Goal: Task Accomplishment & Management: Use online tool/utility

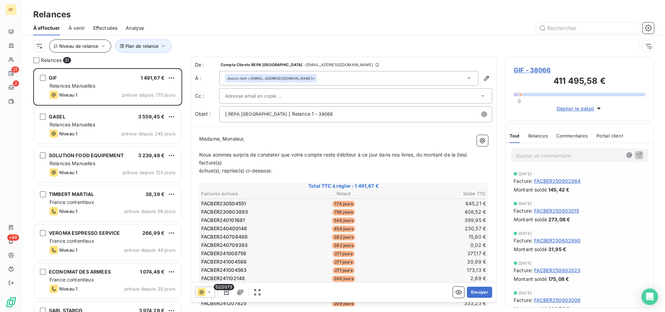
scroll to position [238, 143]
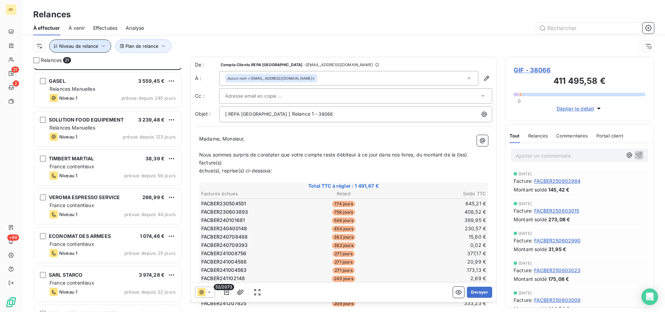
click at [82, 43] on button "Niveau de relance" at bounding box center [80, 45] width 62 height 13
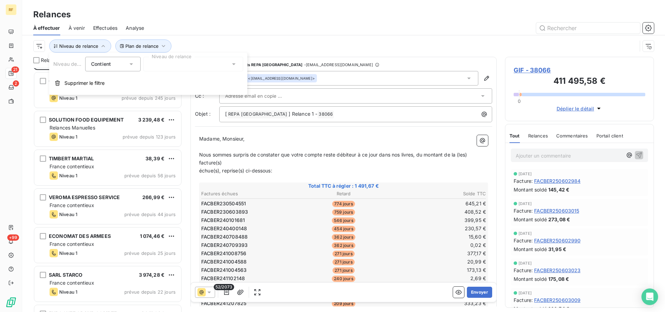
click at [155, 64] on div at bounding box center [193, 64] width 100 height 15
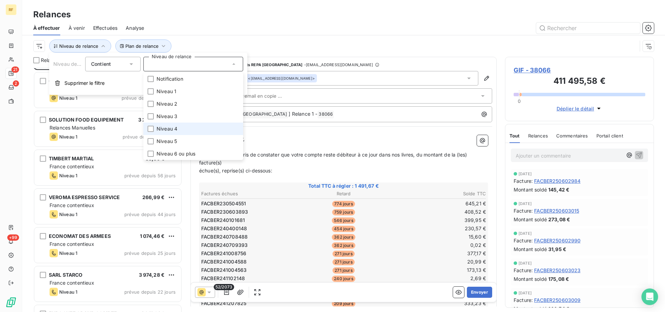
click at [172, 128] on span "Niveau 4" at bounding box center [167, 128] width 21 height 7
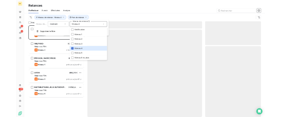
scroll to position [238, 143]
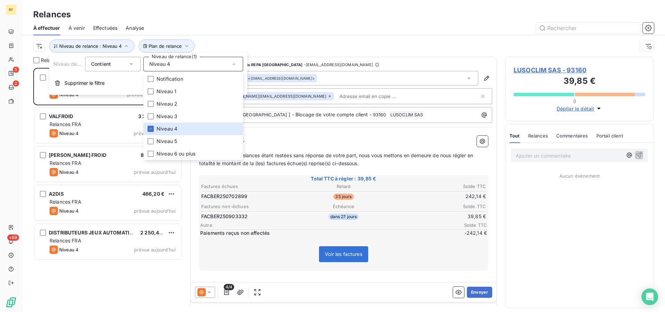
click at [228, 35] on div "Plan de relance Niveau de relance : Niveau 4" at bounding box center [343, 45] width 621 height 21
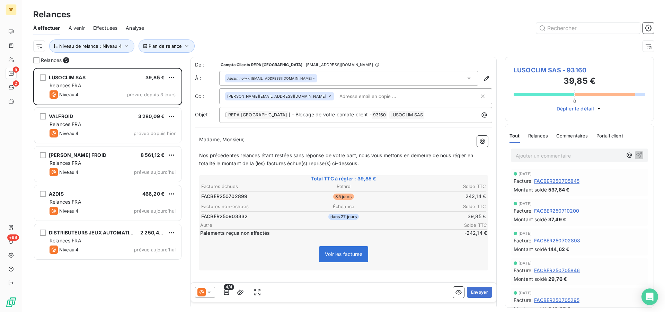
click at [542, 137] on span "Relances" at bounding box center [538, 136] width 20 height 6
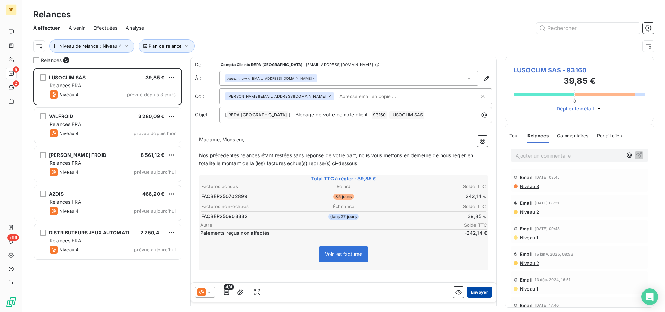
click at [475, 290] on button "Envoyer" at bounding box center [479, 292] width 25 height 11
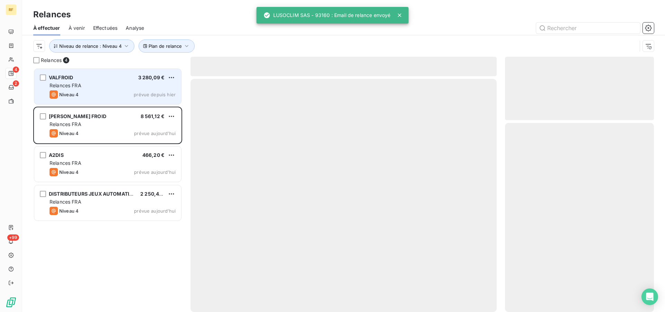
click at [65, 90] on div "VALFROID 3 280,09 € Relances FRA Niveau 4 prévue depuis [DATE]" at bounding box center [107, 86] width 147 height 35
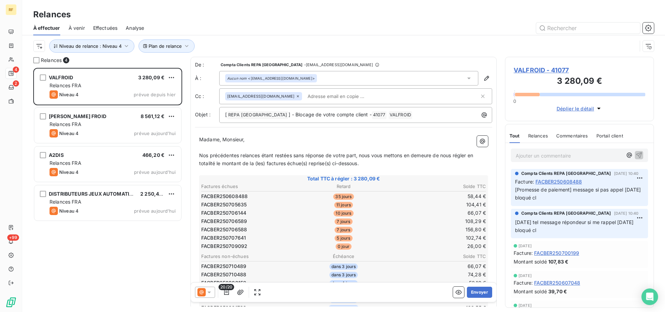
click at [576, 133] on span "Commentaires" at bounding box center [572, 136] width 32 height 6
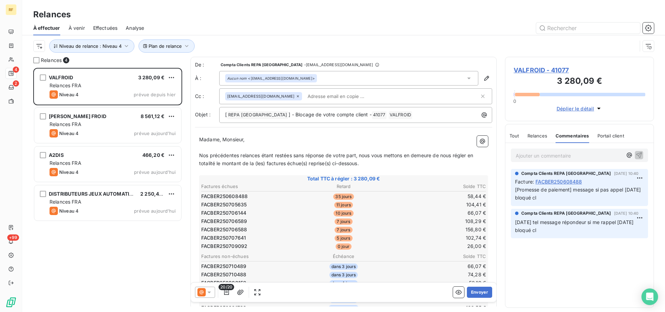
click at [261, 155] on span "Nos précédentes relances étant restées sans réponse de votre part, nous vous me…" at bounding box center [336, 159] width 275 height 14
click at [477, 293] on button "Envoyer" at bounding box center [479, 292] width 25 height 11
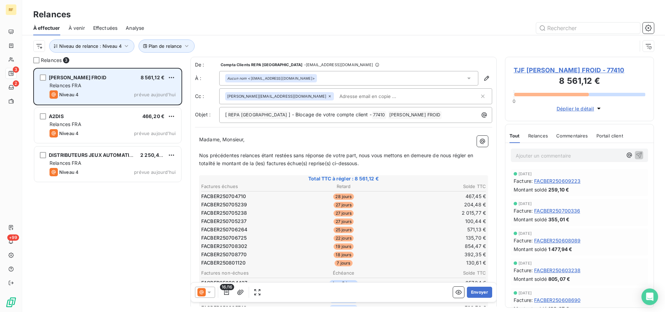
click at [109, 95] on div "Niveau 4 prévue aujourd’hui" at bounding box center [113, 94] width 126 height 8
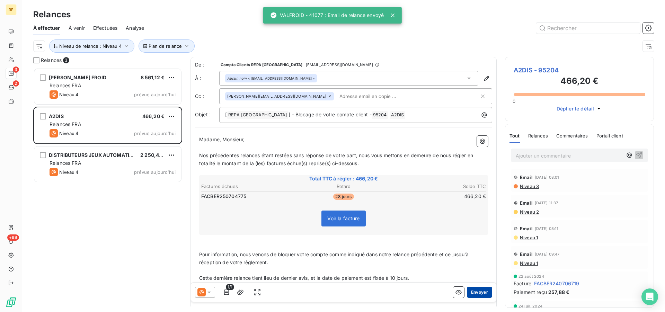
click at [475, 292] on button "Envoyer" at bounding box center [479, 292] width 25 height 11
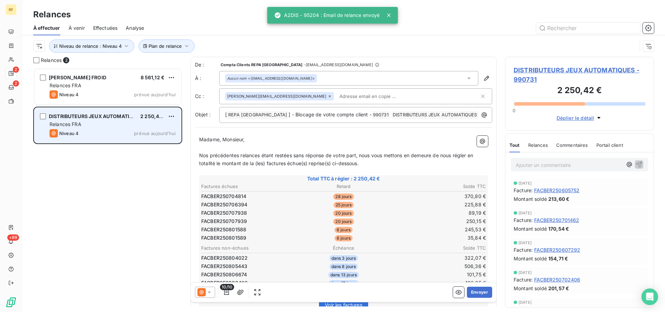
click at [121, 122] on div "Relances FRA" at bounding box center [113, 124] width 126 height 7
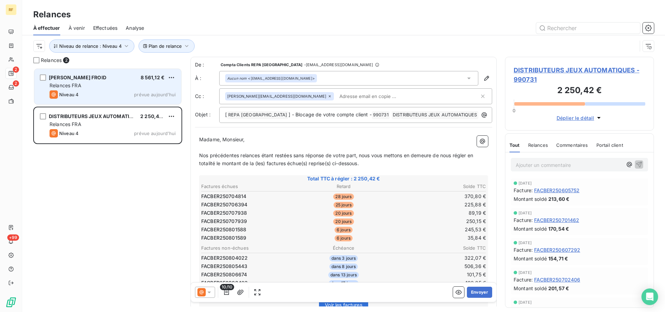
click at [131, 87] on div "Relances FRA" at bounding box center [113, 85] width 126 height 7
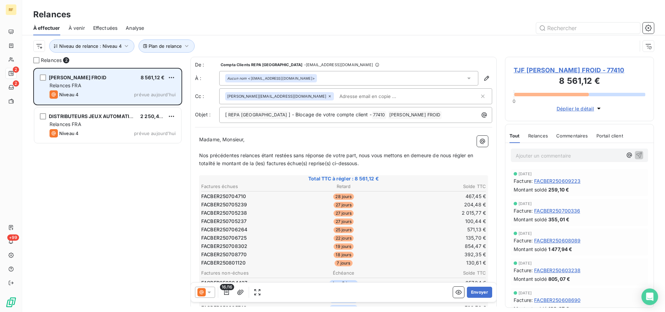
click at [94, 85] on div "Relances FRA" at bounding box center [113, 85] width 126 height 7
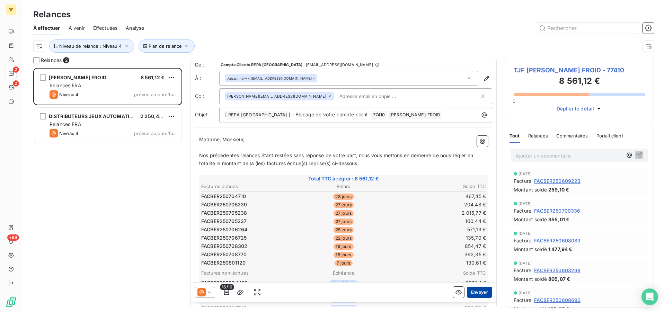
click at [481, 291] on button "Envoyer" at bounding box center [479, 292] width 25 height 11
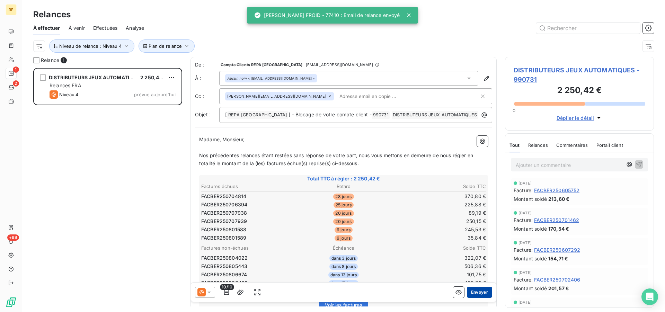
click at [474, 291] on button "Envoyer" at bounding box center [479, 292] width 25 height 11
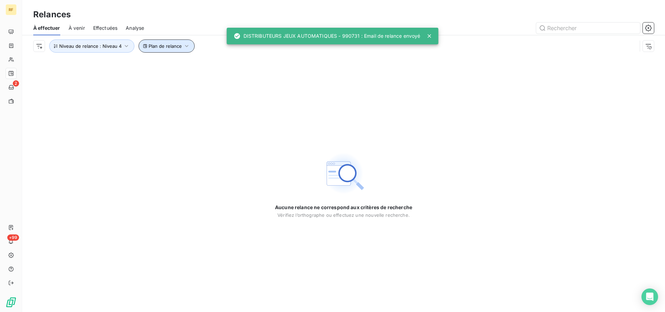
click at [164, 46] on span "Plan de relance" at bounding box center [165, 46] width 33 height 6
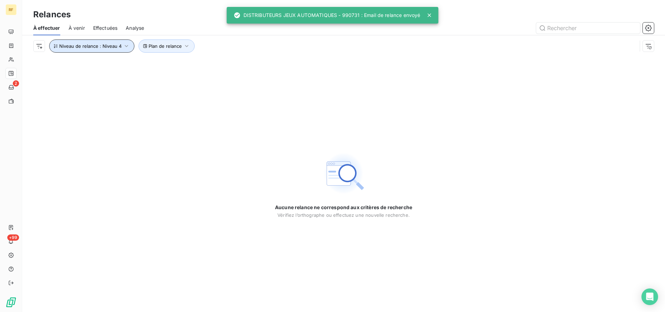
click at [115, 41] on button "Niveau de relance : Niveau 4" at bounding box center [91, 45] width 85 height 13
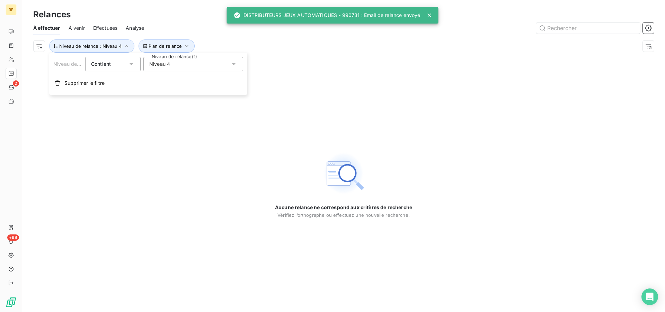
drag, startPoint x: 172, startPoint y: 64, endPoint x: 177, endPoint y: 67, distance: 6.2
click at [172, 64] on div "Niveau 4" at bounding box center [193, 64] width 100 height 15
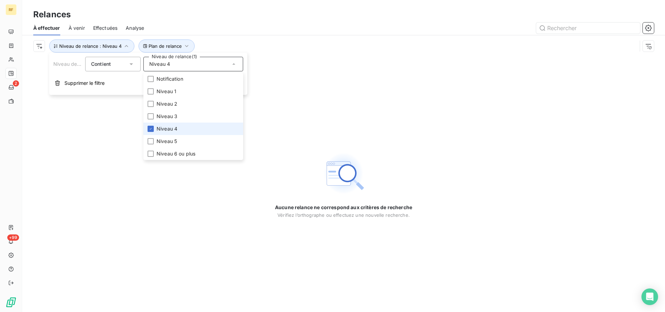
click at [184, 129] on li "Niveau 4" at bounding box center [193, 129] width 100 height 12
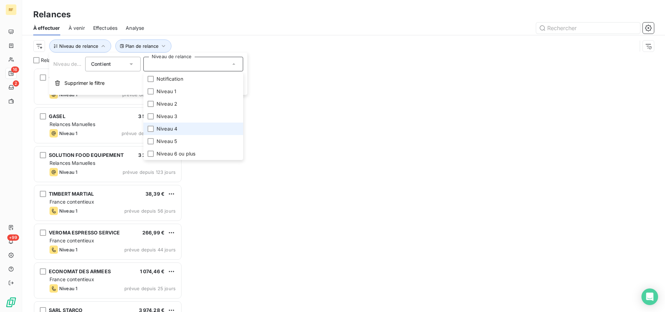
scroll to position [238, 143]
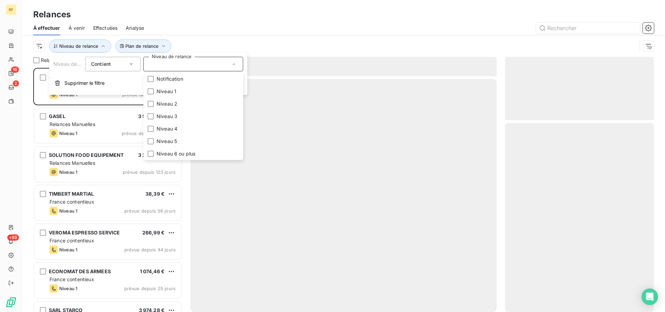
click at [242, 30] on div at bounding box center [403, 28] width 502 height 11
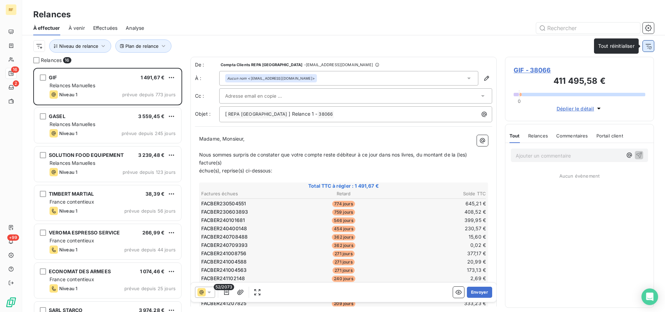
click at [649, 47] on icon "button" at bounding box center [648, 46] width 7 height 7
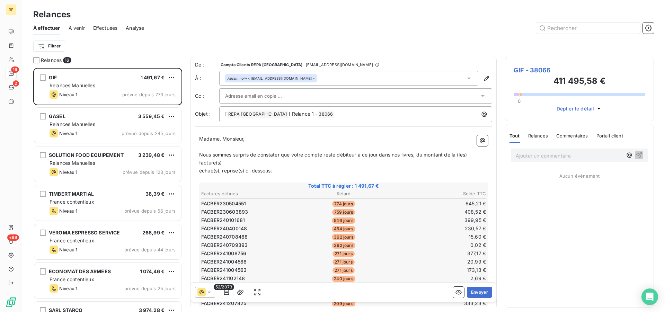
click at [126, 47] on div "Filtrer" at bounding box center [343, 45] width 621 height 13
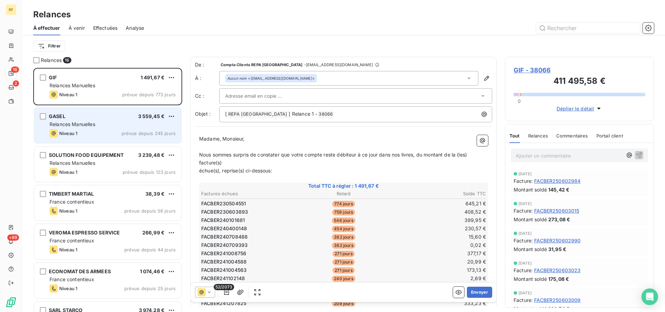
click at [119, 136] on div "Niveau 1 prévue depuis 245 jours" at bounding box center [113, 133] width 126 height 8
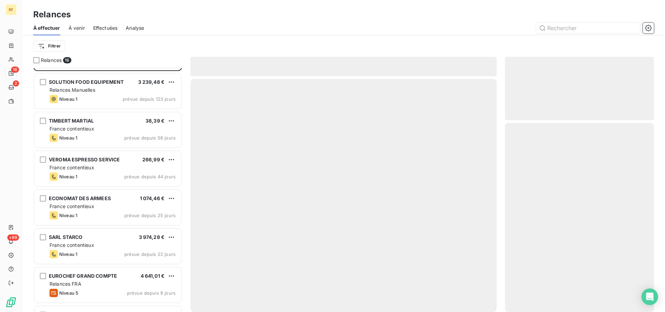
scroll to position [106, 0]
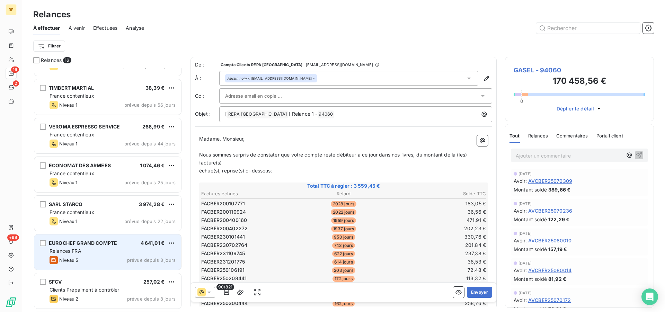
click at [102, 246] on div "EUROCHEF GRAND COMPTE" at bounding box center [83, 243] width 68 height 7
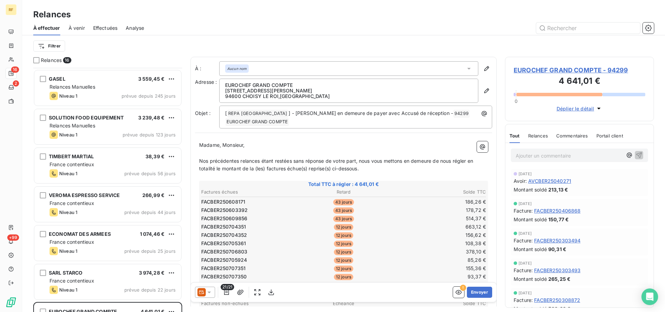
scroll to position [24, 0]
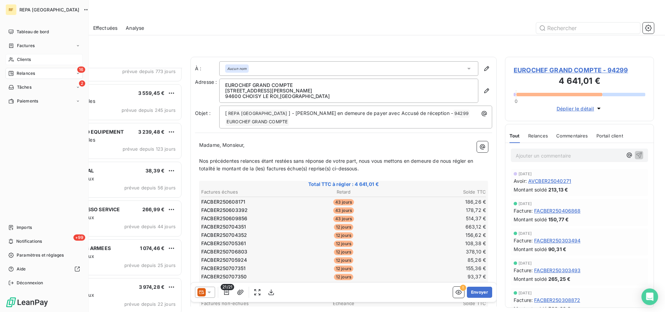
click at [23, 59] on span "Clients" at bounding box center [24, 59] width 14 height 6
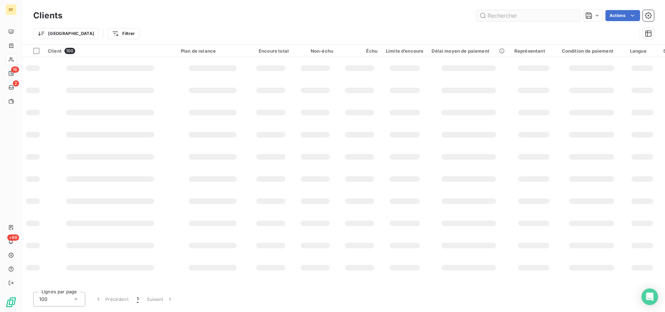
click at [541, 19] on input "text" at bounding box center [529, 15] width 104 height 11
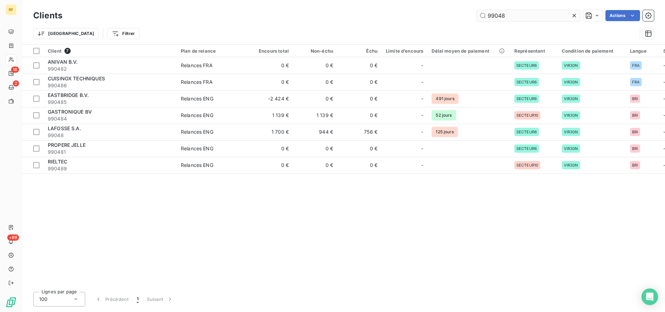
type input "99048"
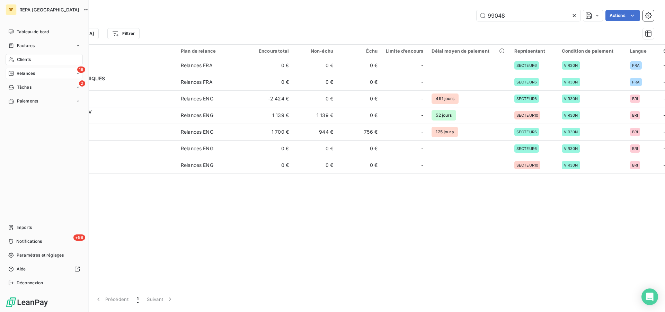
click at [24, 73] on span "Relances" at bounding box center [26, 73] width 18 height 6
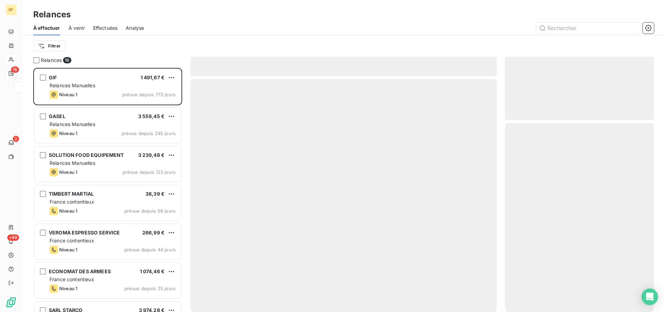
scroll to position [238, 143]
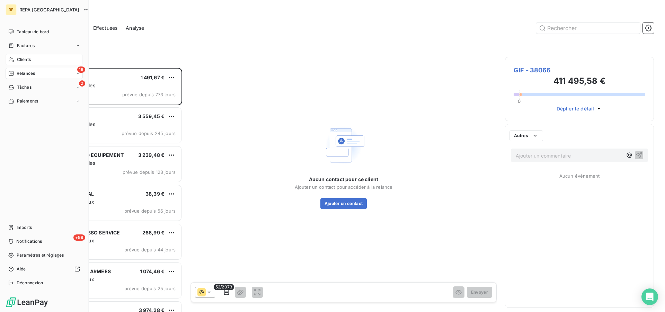
click at [30, 74] on span "Relances" at bounding box center [26, 73] width 18 height 6
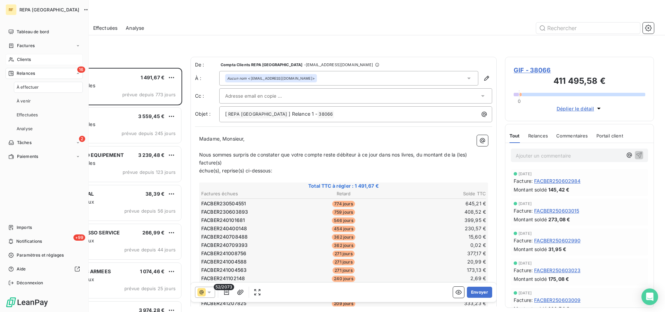
click at [28, 62] on span "Clients" at bounding box center [24, 59] width 14 height 6
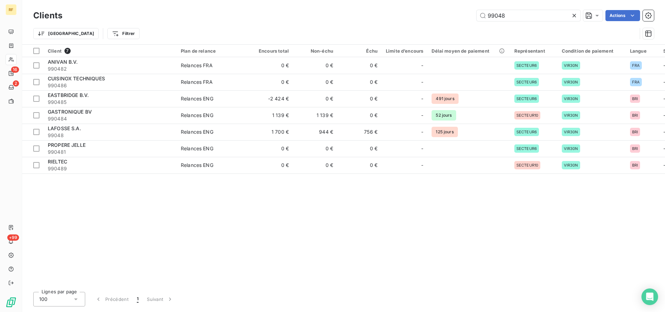
click at [575, 14] on icon at bounding box center [574, 15] width 3 height 3
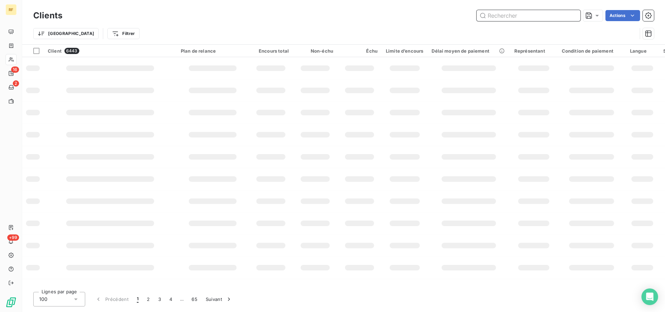
click at [540, 18] on input "text" at bounding box center [529, 15] width 104 height 11
type input "99048"
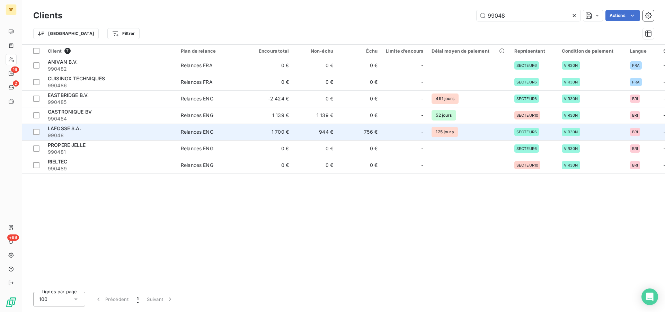
click at [68, 126] on span "LAFOSSE S.A." at bounding box center [64, 128] width 33 height 6
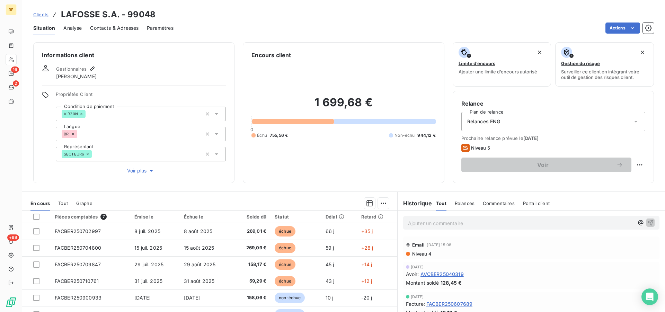
click at [471, 203] on div "Tout Relances Commentaires Portail client" at bounding box center [493, 203] width 114 height 15
click at [459, 204] on span "Relances" at bounding box center [465, 204] width 20 height 6
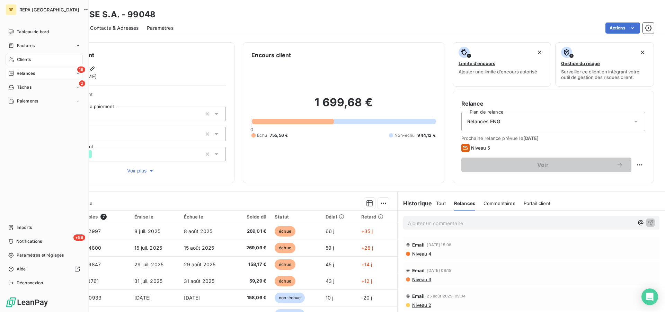
click at [29, 71] on span "Relances" at bounding box center [26, 73] width 18 height 6
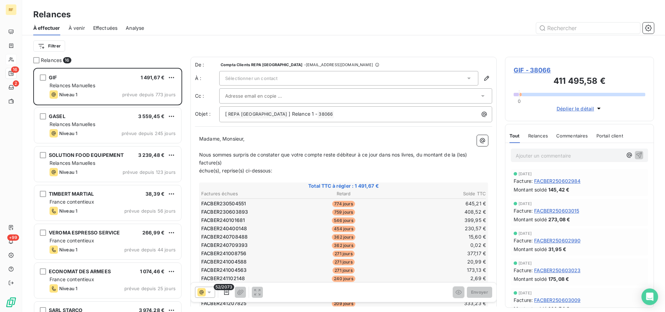
click at [205, 27] on div at bounding box center [403, 28] width 502 height 11
